Goal: Navigation & Orientation: Find specific page/section

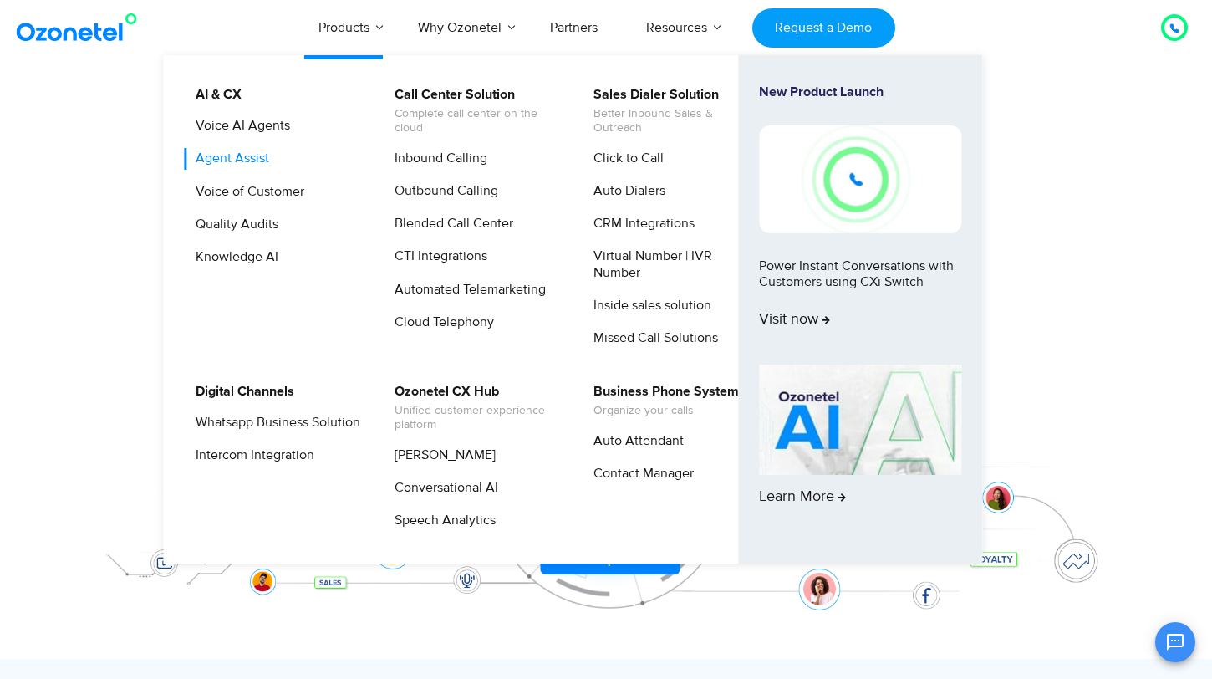
click at [226, 154] on link "Agent Assist" at bounding box center [228, 158] width 87 height 21
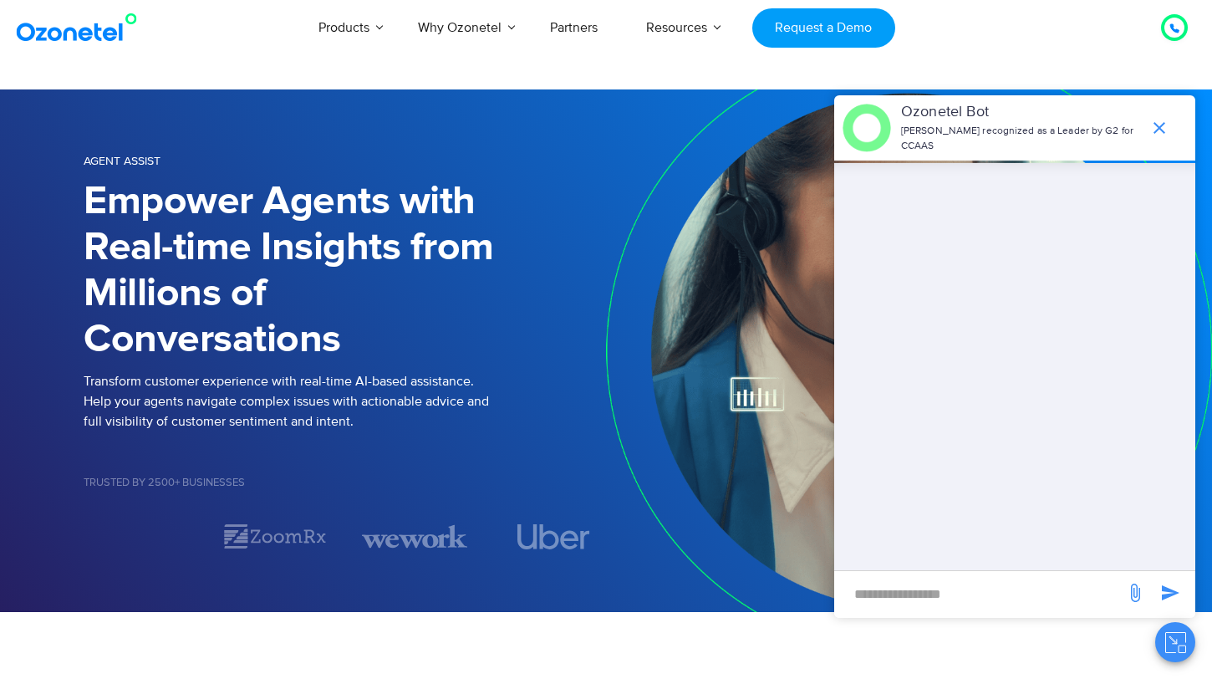
click at [99, 30] on img at bounding box center [80, 28] width 135 height 30
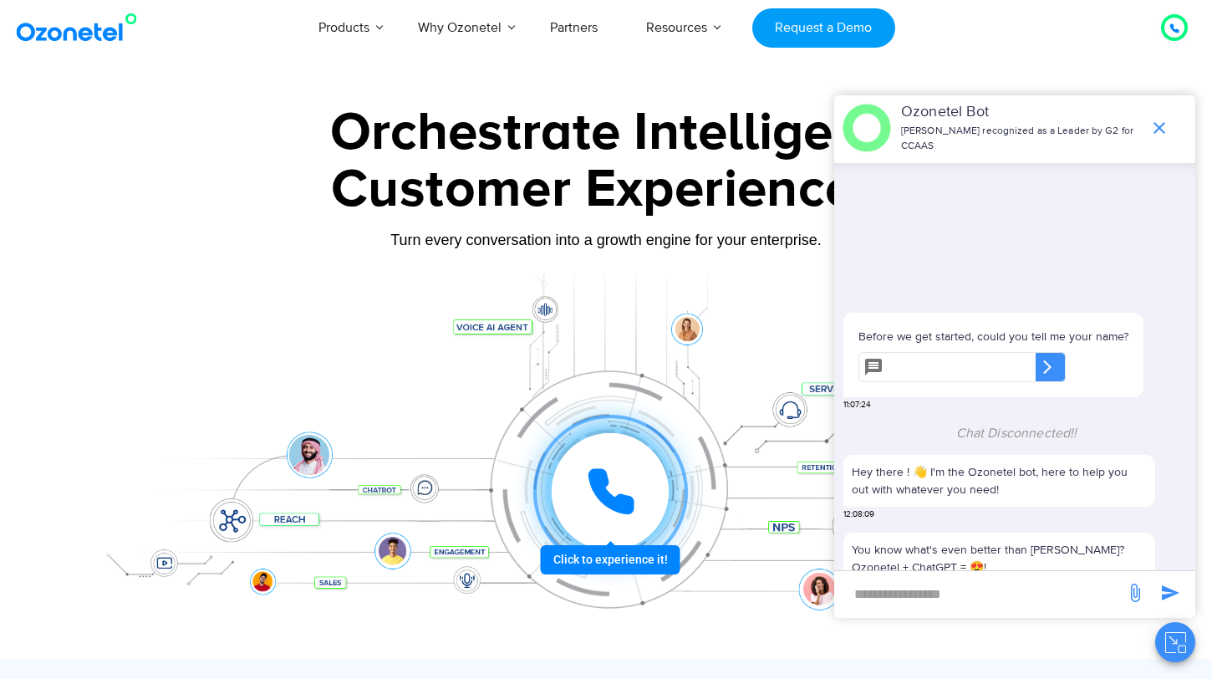
scroll to position [175, 0]
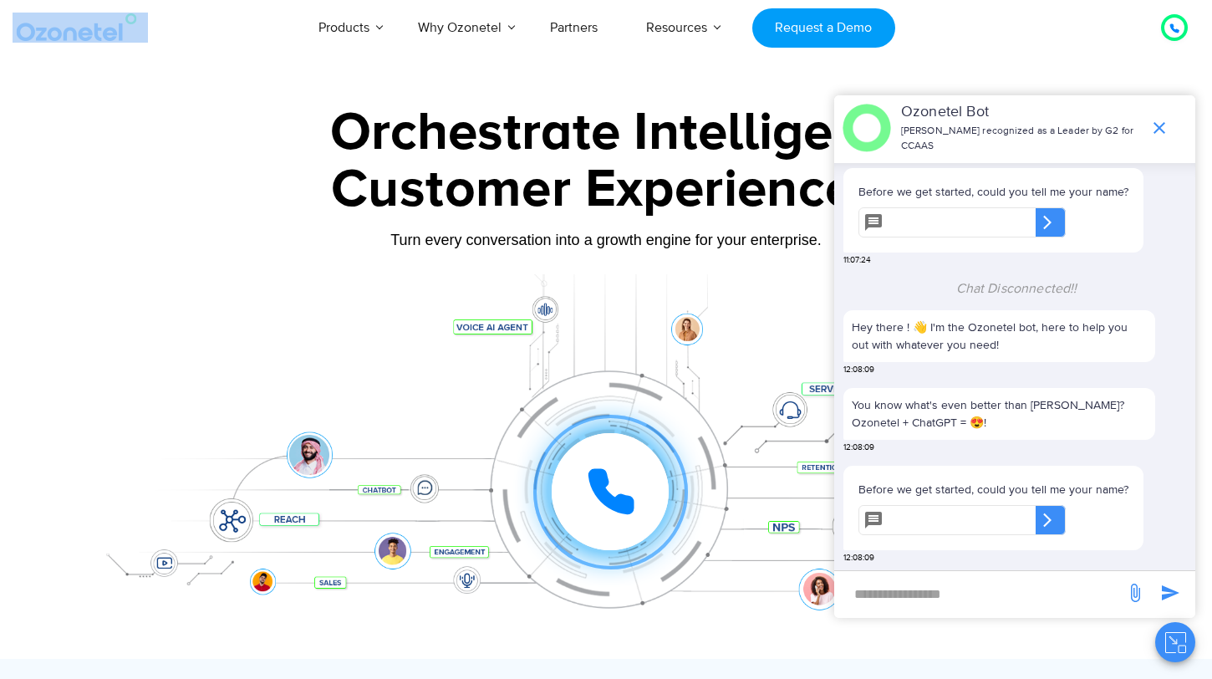
click at [42, 200] on div at bounding box center [606, 373] width 1212 height 569
click at [891, 129] on img at bounding box center [866, 128] width 48 height 48
click at [891, 132] on img at bounding box center [866, 128] width 48 height 48
